Goal: Task Accomplishment & Management: Use online tool/utility

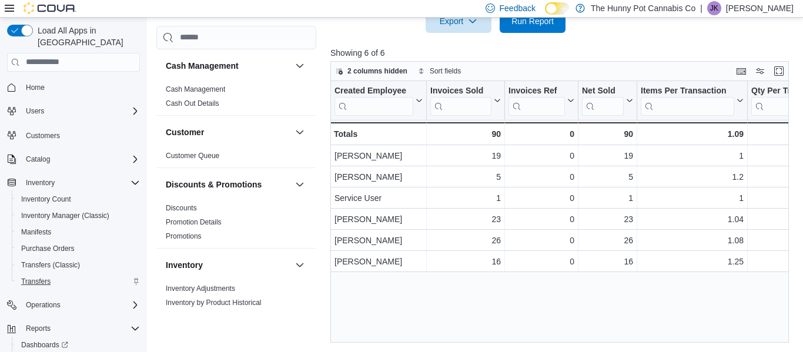
scroll to position [610, 0]
click at [38, 275] on span "Transfers" at bounding box center [35, 282] width 29 height 14
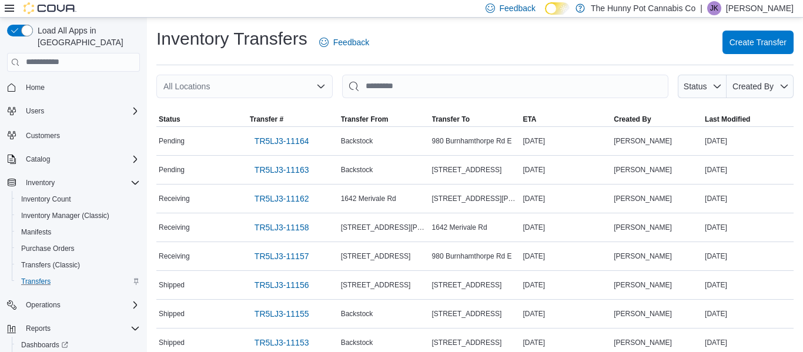
click at [314, 88] on div "All Locations" at bounding box center [244, 87] width 176 height 24
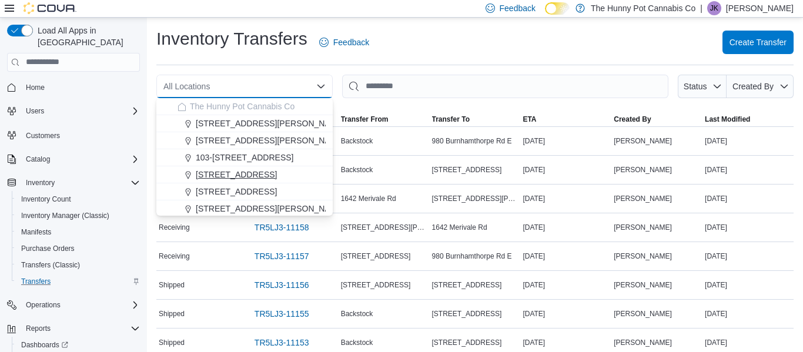
scroll to position [89, 0]
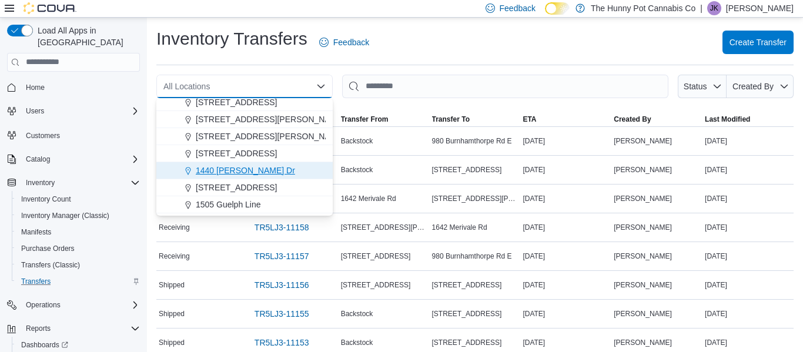
click at [225, 169] on span "1440 [PERSON_NAME] Dr" at bounding box center [245, 171] width 99 height 12
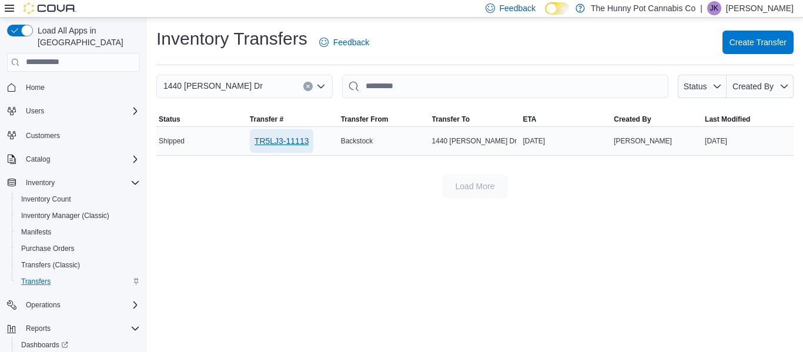
click at [273, 141] on span "TR5LJ3-11113" at bounding box center [282, 141] width 55 height 12
